Goal: Find specific page/section: Find specific page/section

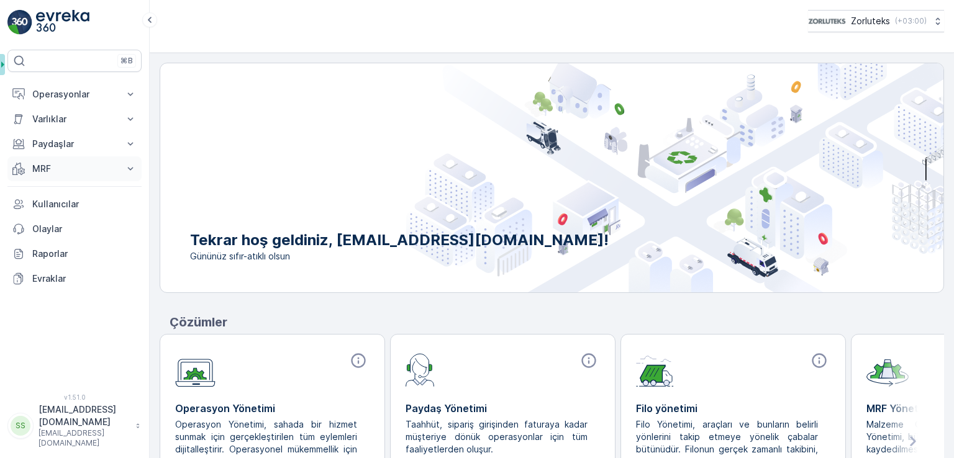
click at [62, 172] on p "MRF" at bounding box center [74, 169] width 84 height 12
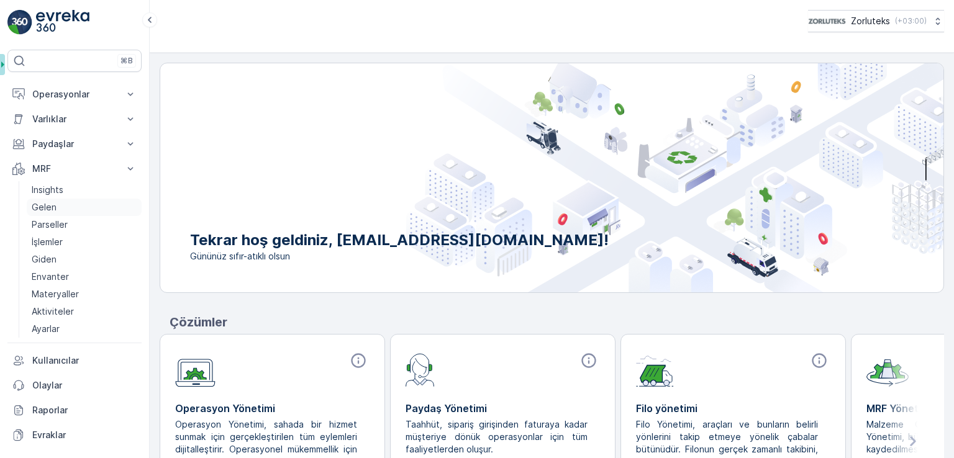
click at [71, 211] on link "Gelen" at bounding box center [84, 207] width 115 height 17
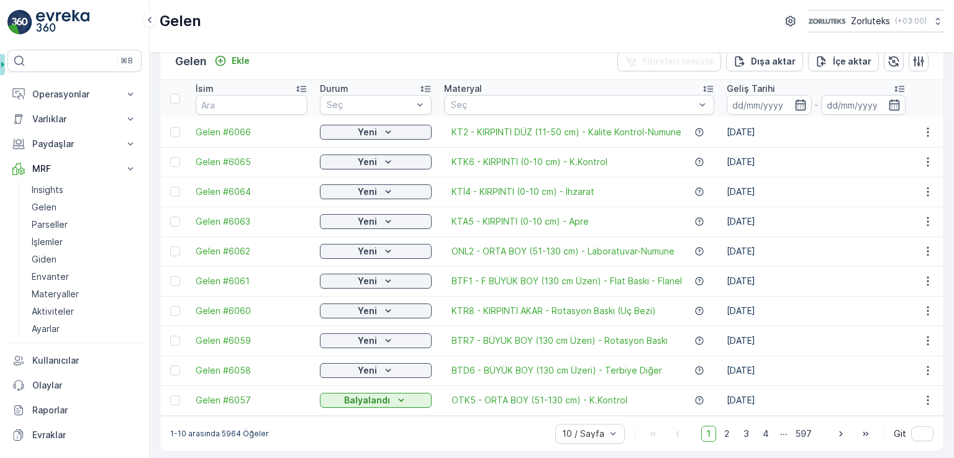
scroll to position [29, 0]
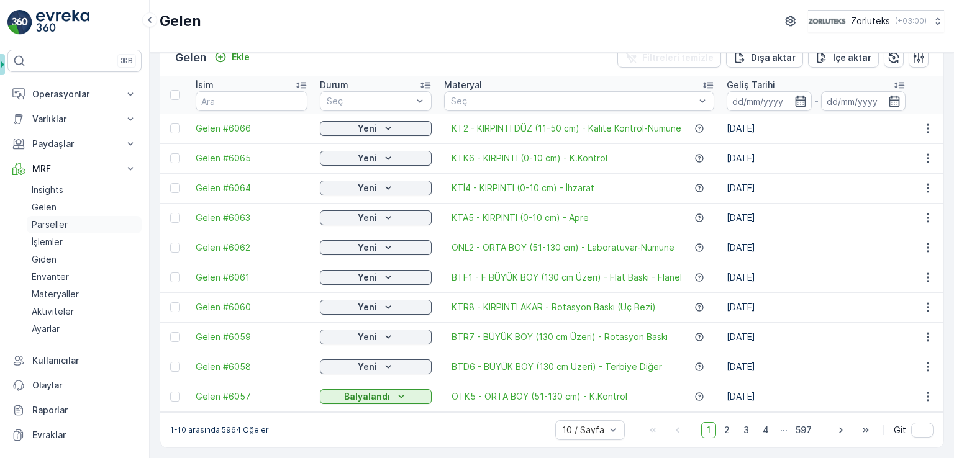
click at [42, 226] on p "Parseller" at bounding box center [50, 225] width 36 height 12
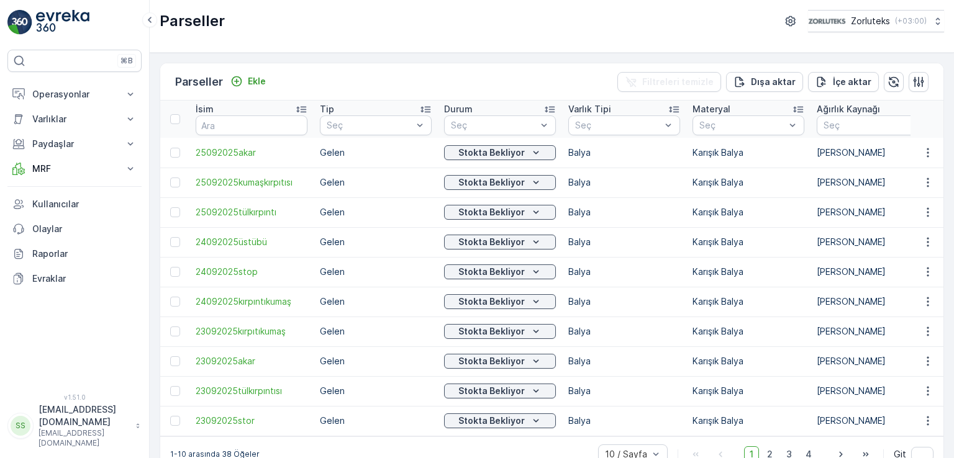
drag, startPoint x: 166, startPoint y: 135, endPoint x: 147, endPoint y: 340, distance: 205.8
click at [166, 135] on th at bounding box center [174, 119] width 29 height 37
